Goal: Find specific page/section: Find specific page/section

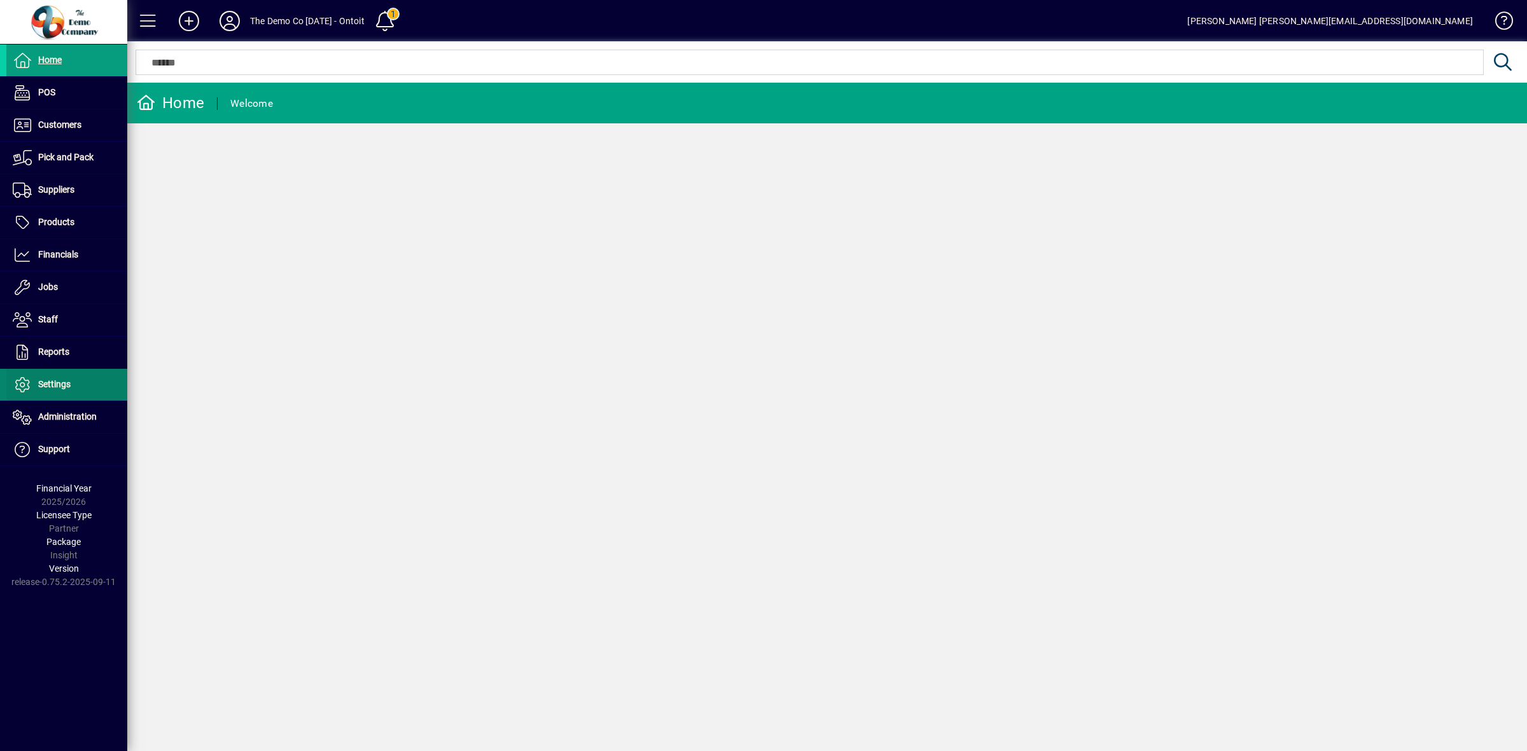
click at [58, 385] on span "Settings" at bounding box center [54, 384] width 32 height 10
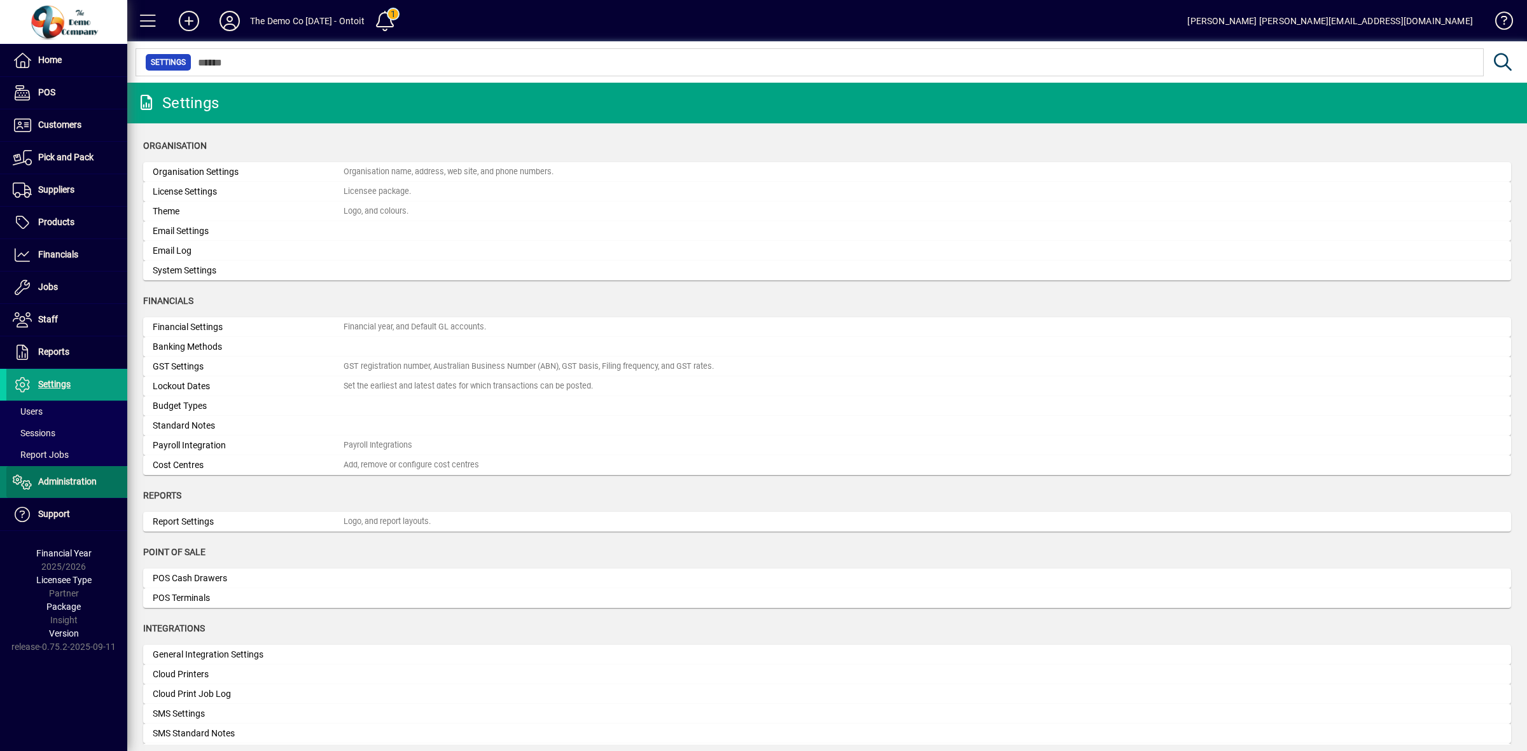
click at [74, 478] on span "Administration" at bounding box center [67, 481] width 59 height 10
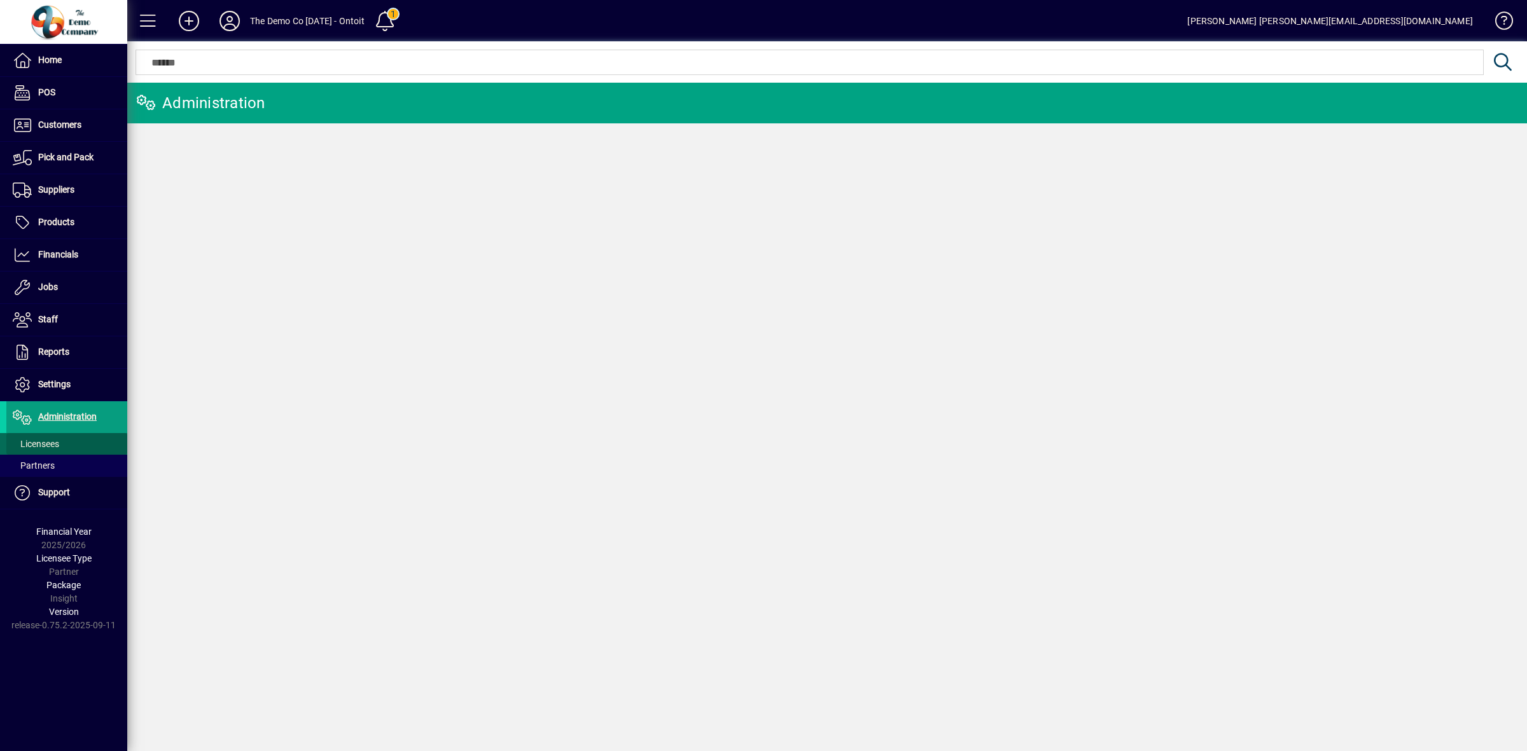
click at [56, 447] on span "Licensees" at bounding box center [36, 444] width 46 height 10
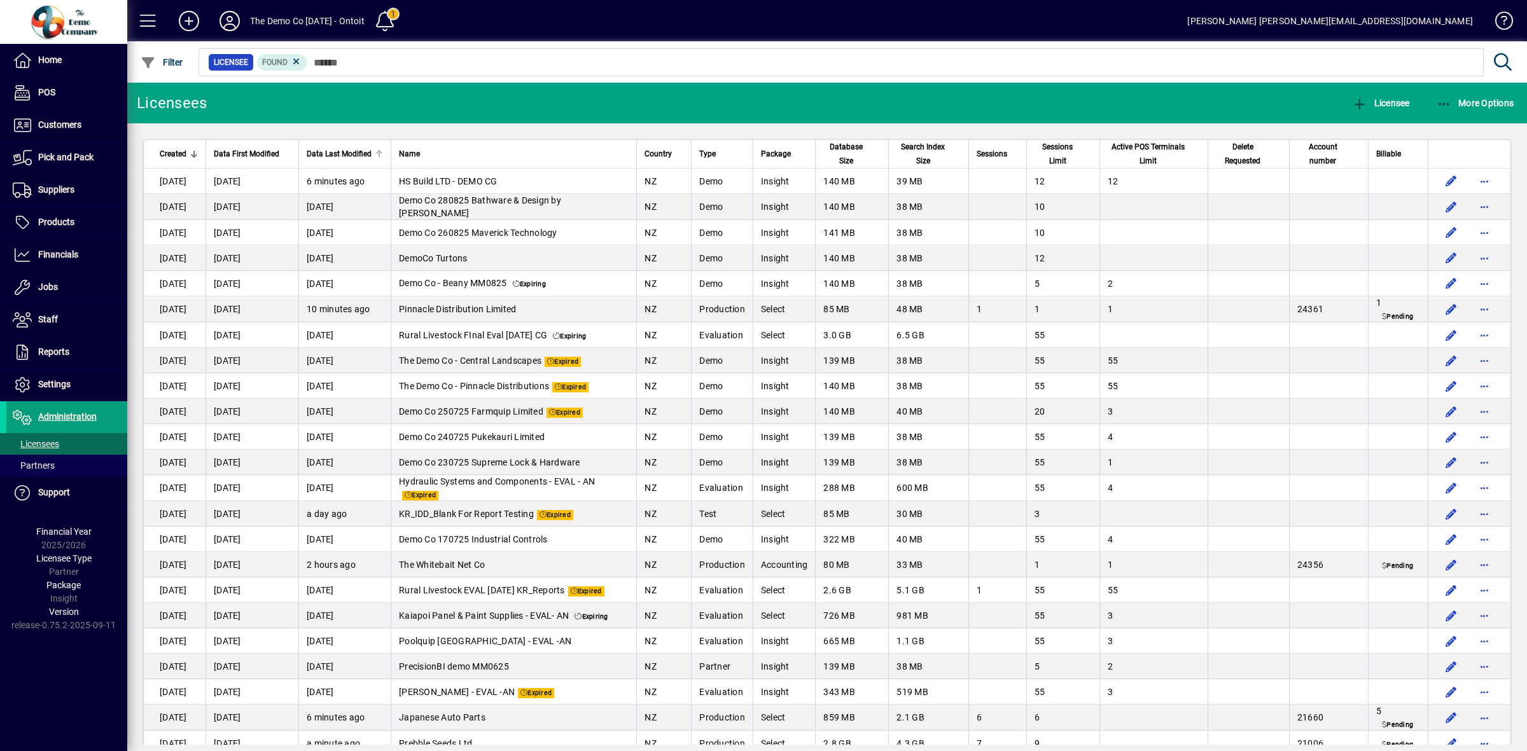
click at [344, 147] on span "Data Last Modified" at bounding box center [339, 154] width 65 height 14
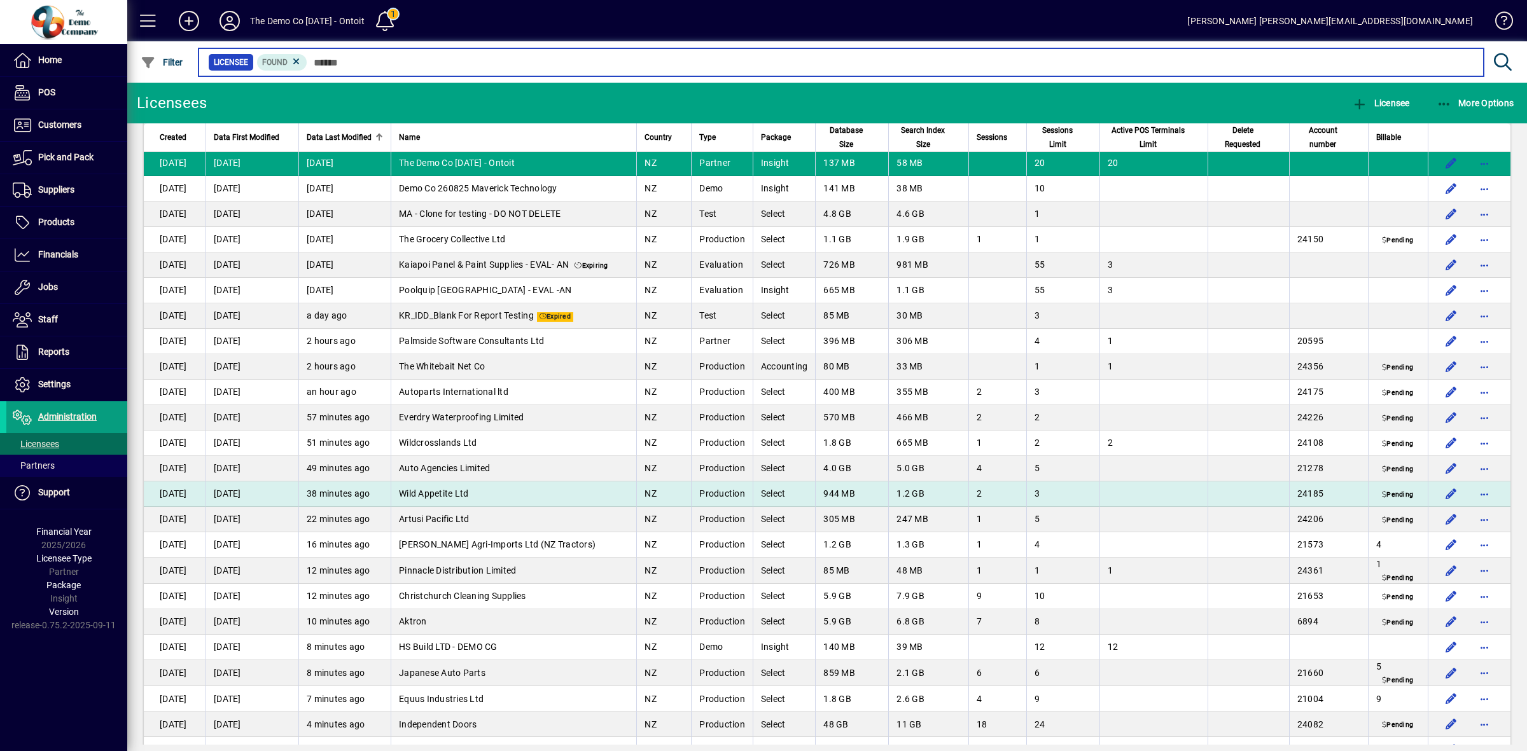
scroll to position [640, 0]
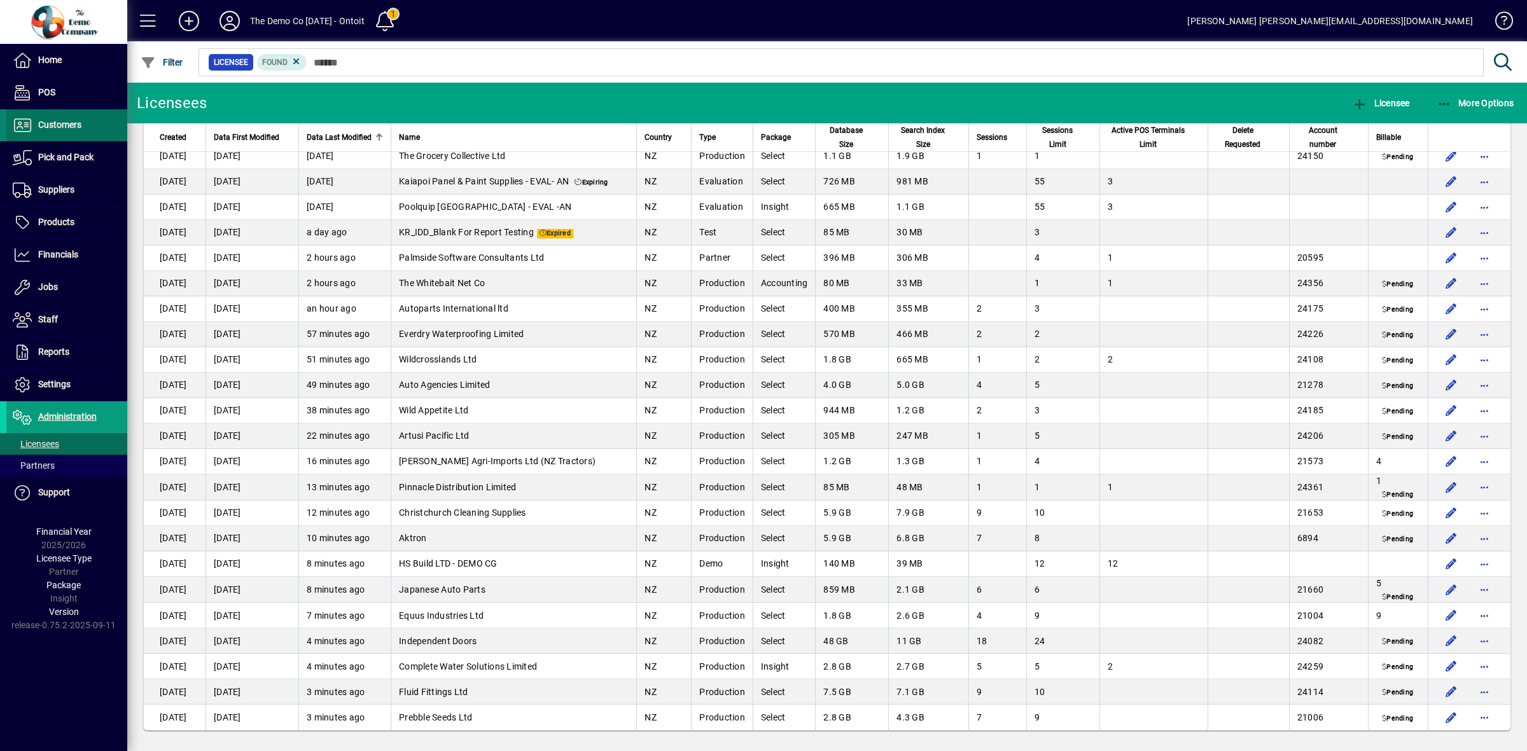
click at [52, 127] on span "Customers" at bounding box center [59, 125] width 43 height 10
